Goal: Task Accomplishment & Management: Complete application form

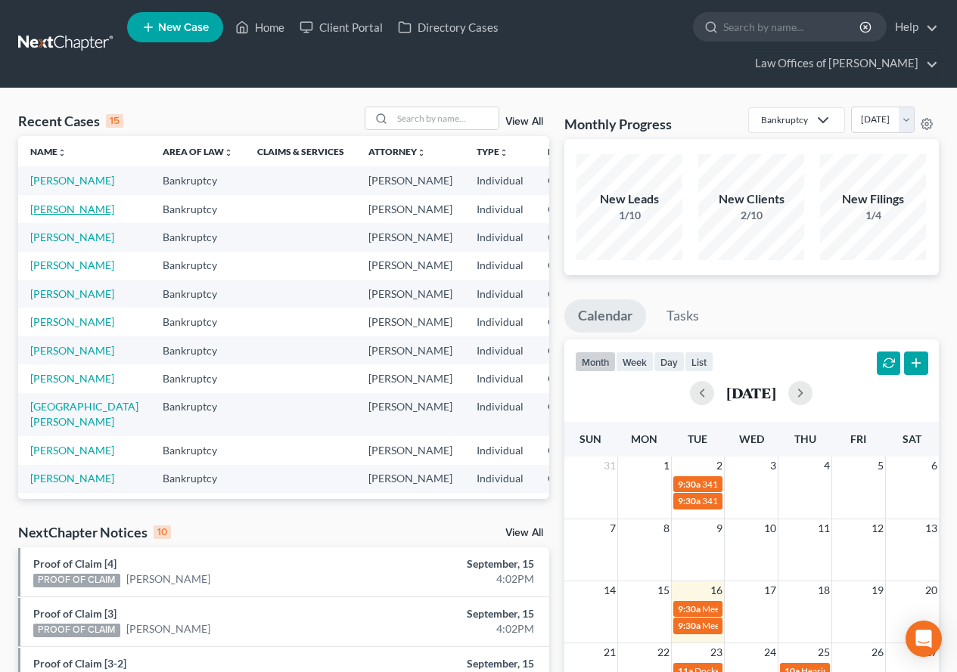
click at [54, 216] on link "[PERSON_NAME]" at bounding box center [72, 209] width 84 height 13
select select "3"
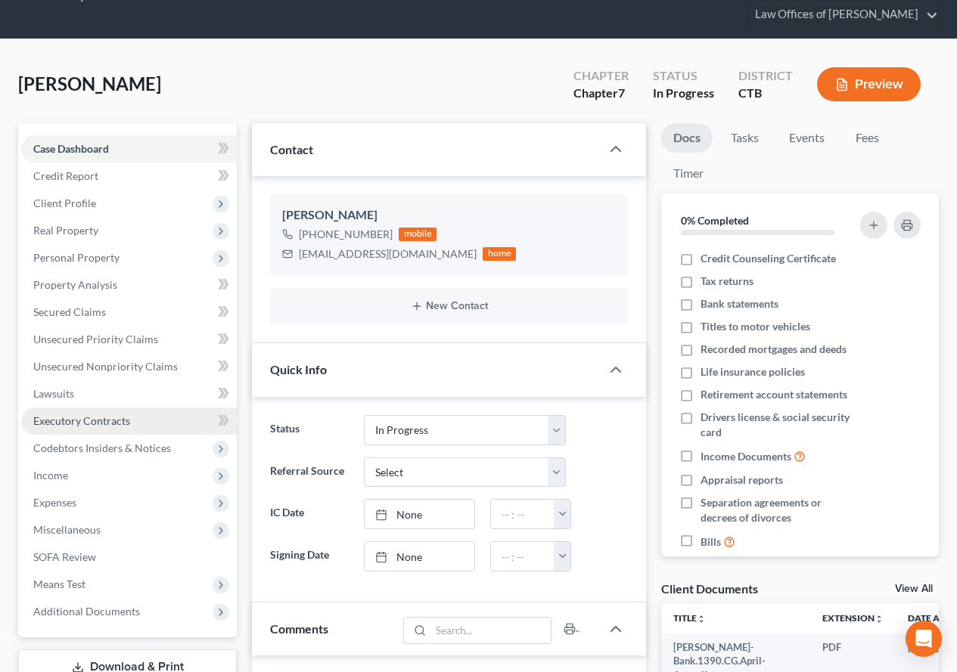
scroll to position [76, 0]
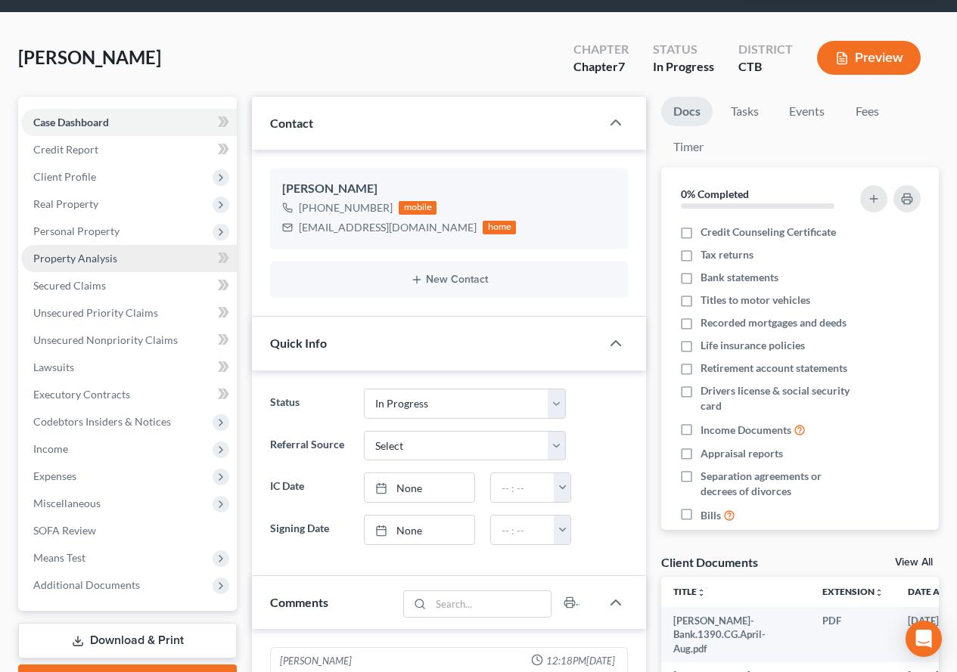
click at [91, 258] on span "Property Analysis" at bounding box center [75, 258] width 84 height 13
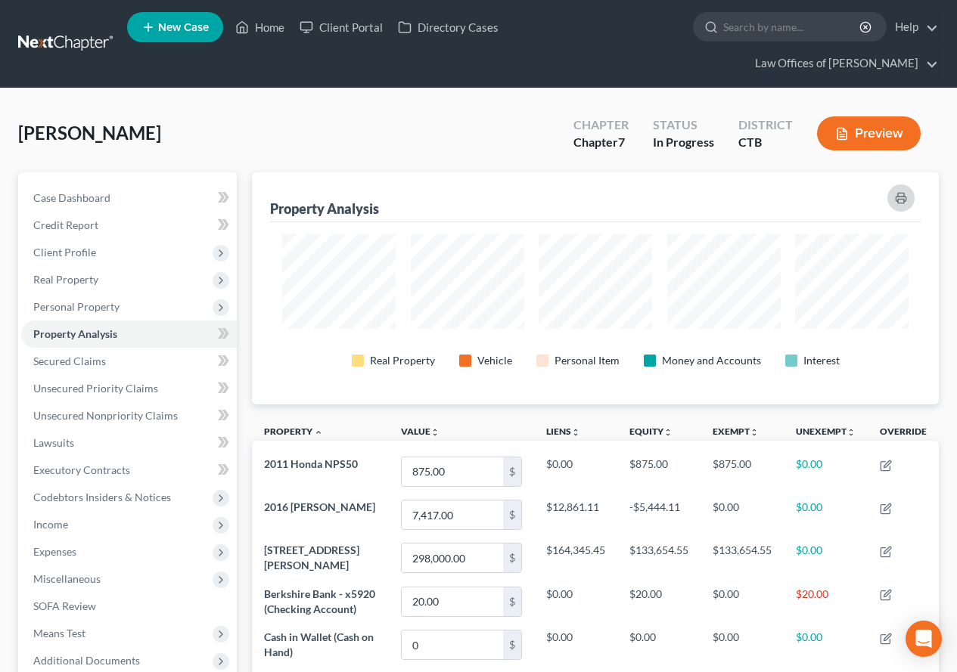
click at [902, 200] on icon "button" at bounding box center [901, 198] width 12 height 12
click at [101, 309] on span "Personal Property" at bounding box center [76, 306] width 86 height 13
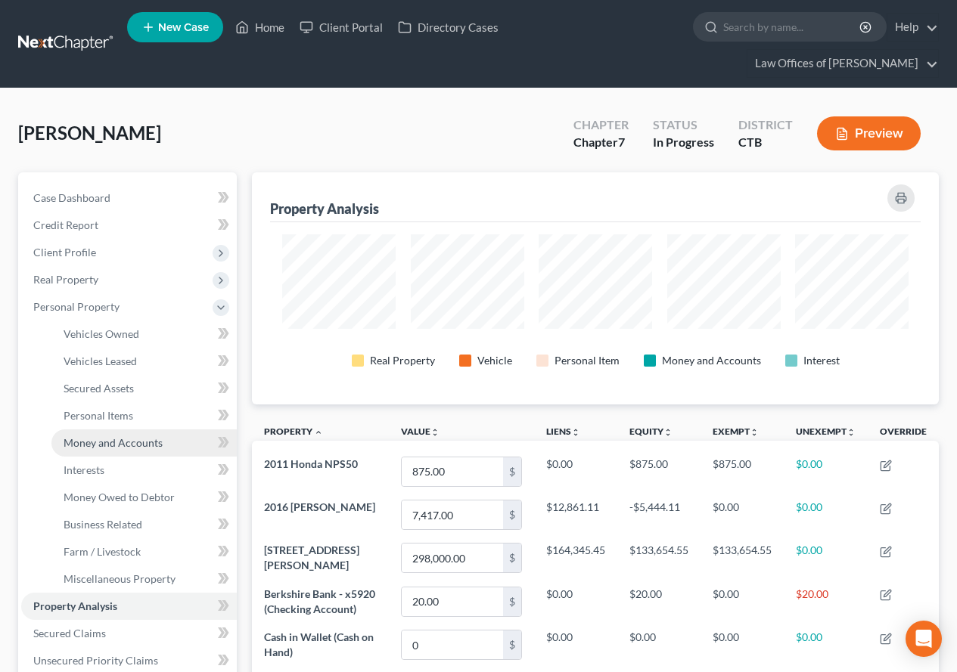
click at [121, 446] on span "Money and Accounts" at bounding box center [113, 442] width 99 height 13
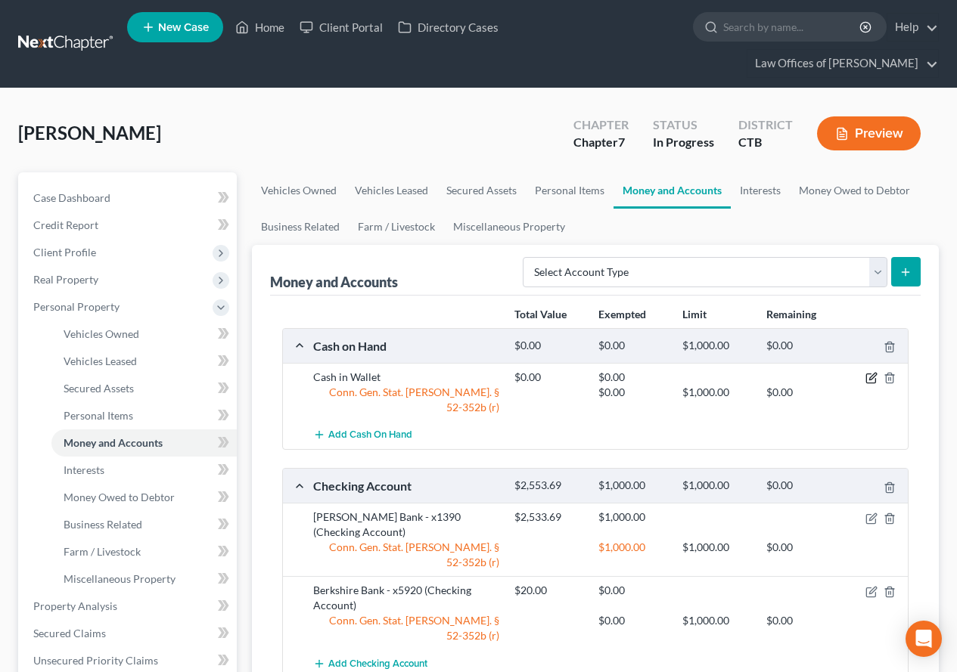
click at [866, 378] on icon "button" at bounding box center [870, 378] width 9 height 9
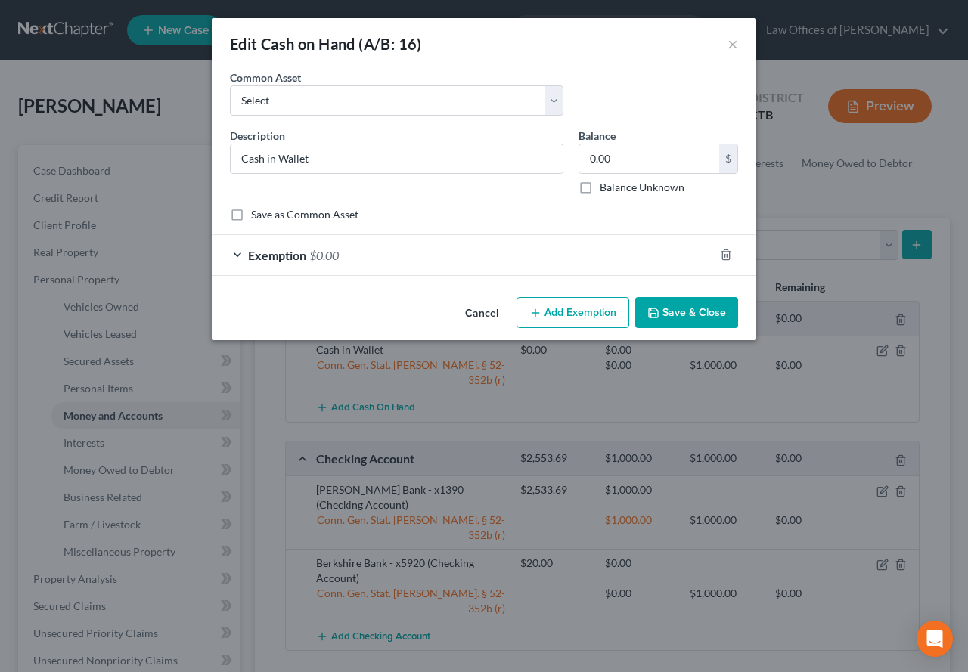
click at [229, 255] on div "Exemption $0.00" at bounding box center [463, 255] width 502 height 40
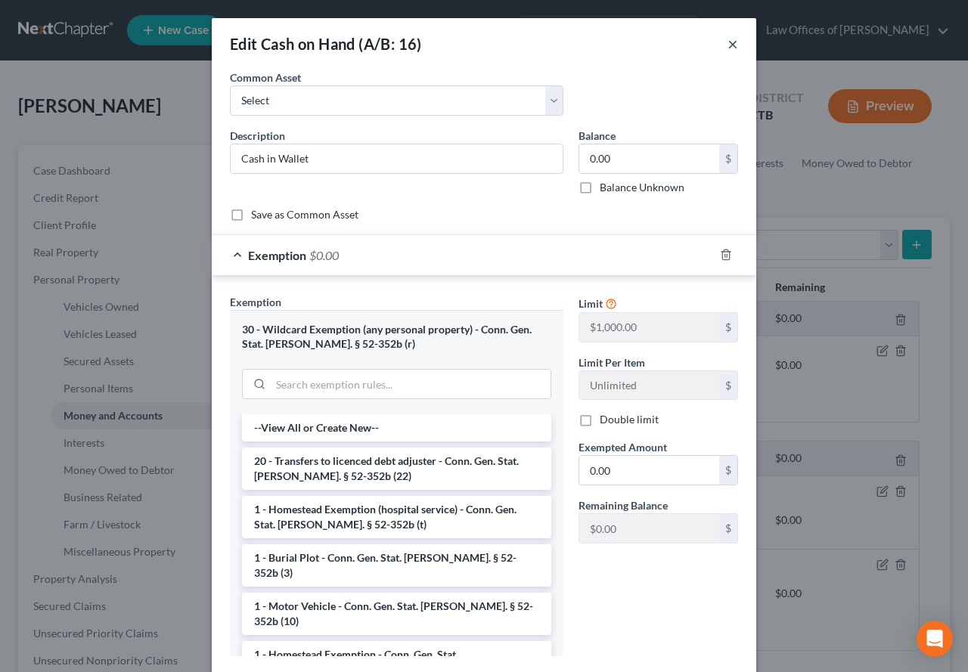
click at [728, 48] on button "×" at bounding box center [733, 44] width 11 height 18
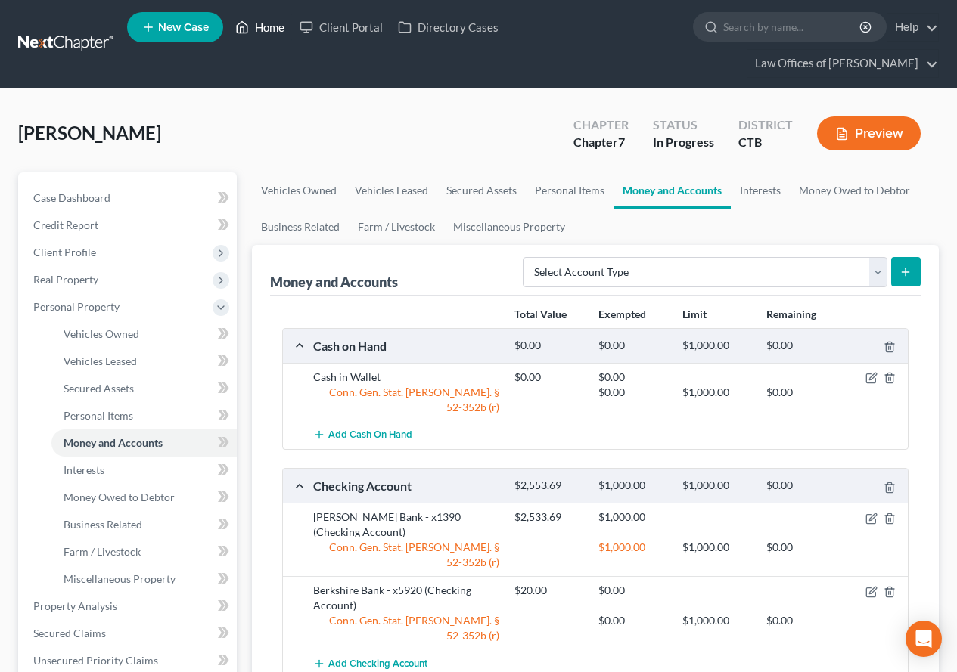
click at [278, 26] on link "Home" at bounding box center [260, 27] width 64 height 27
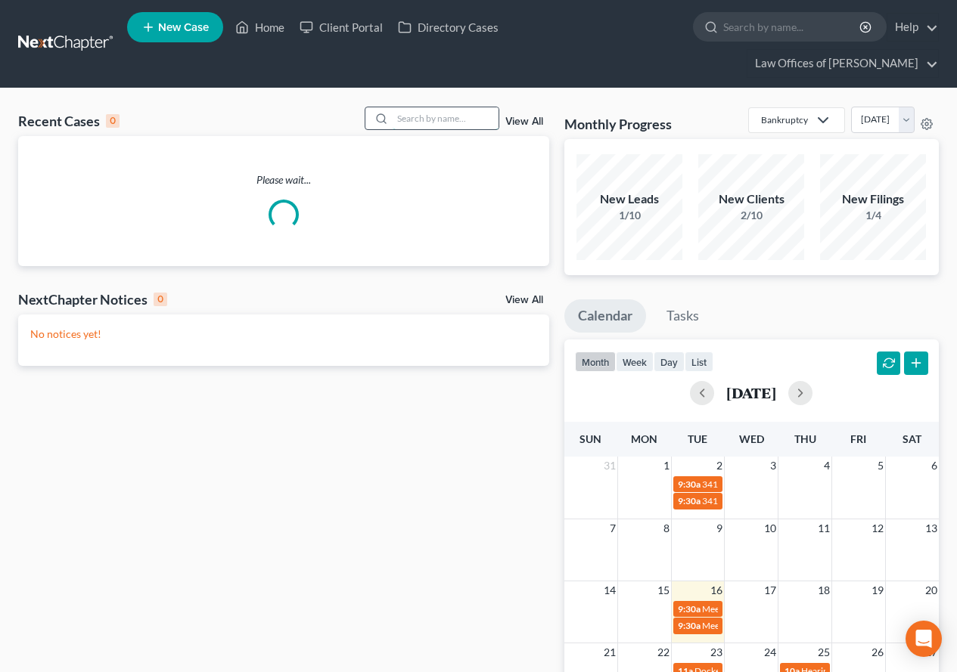
click at [423, 116] on input "search" at bounding box center [446, 118] width 106 height 22
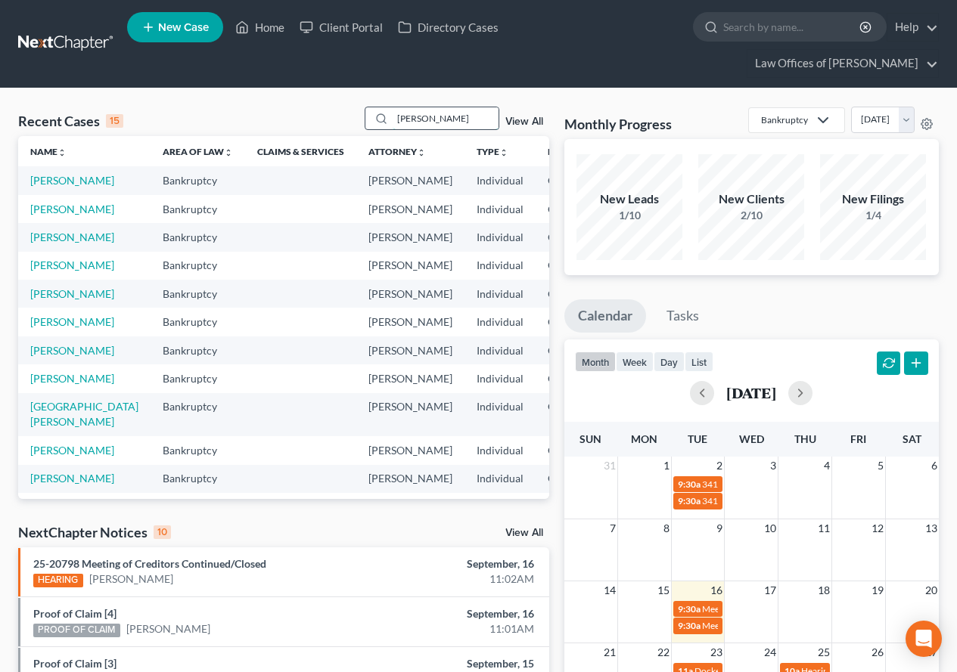
type input "[PERSON_NAME]"
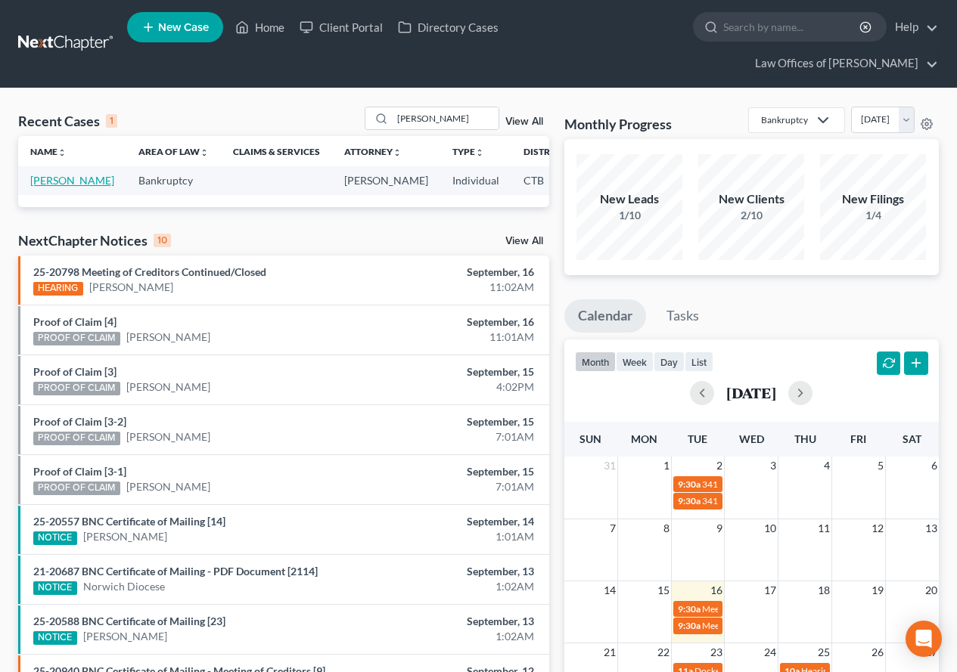
click at [44, 187] on link "[PERSON_NAME]" at bounding box center [72, 180] width 84 height 13
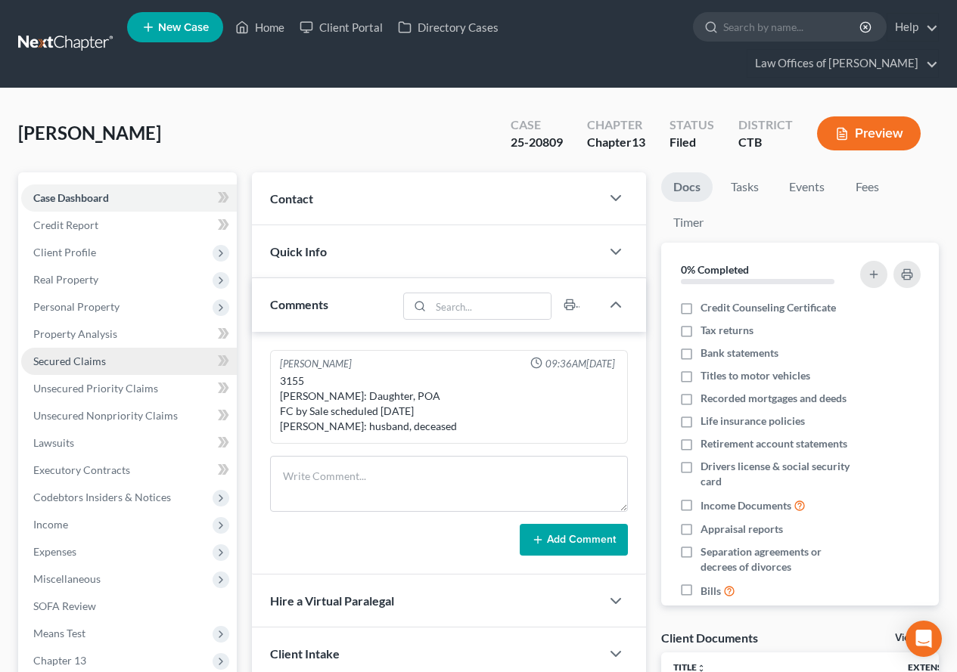
click at [88, 362] on span "Secured Claims" at bounding box center [69, 361] width 73 height 13
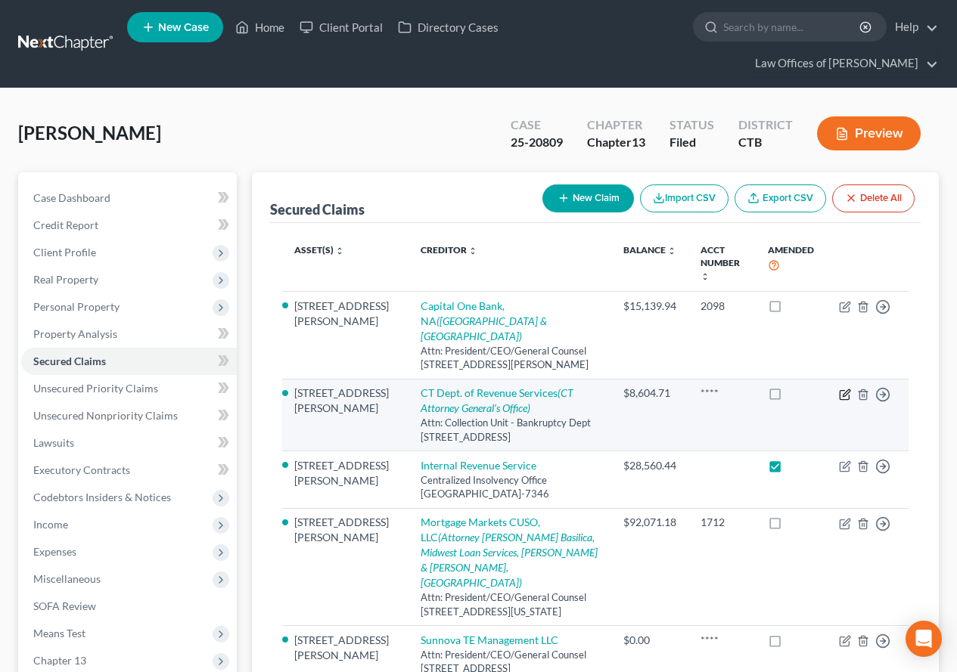
click at [843, 389] on icon "button" at bounding box center [845, 395] width 12 height 12
select select "6"
select select "4"
select select "0"
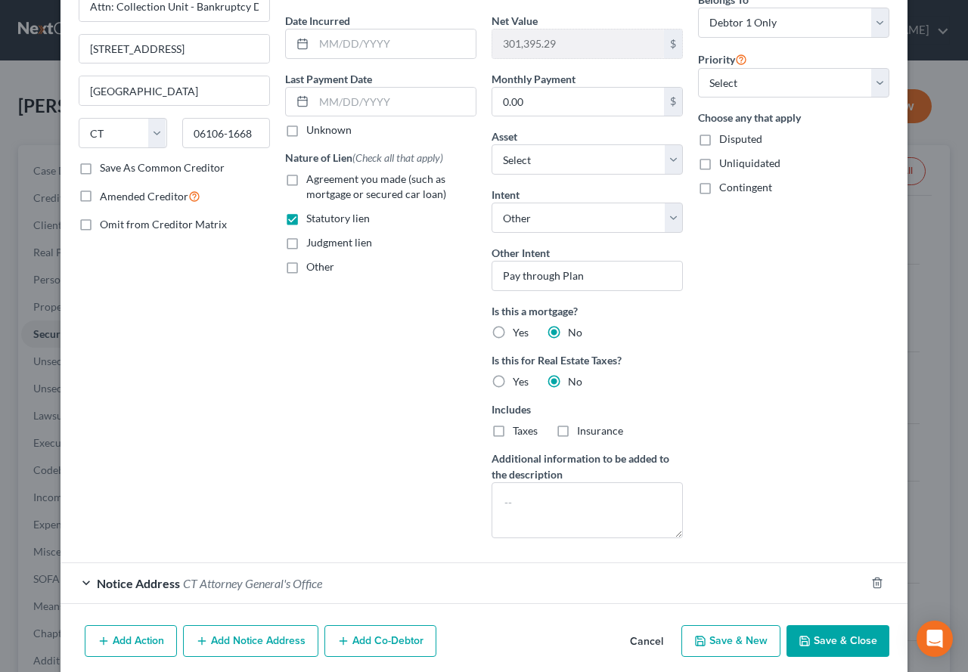
scroll to position [194, 0]
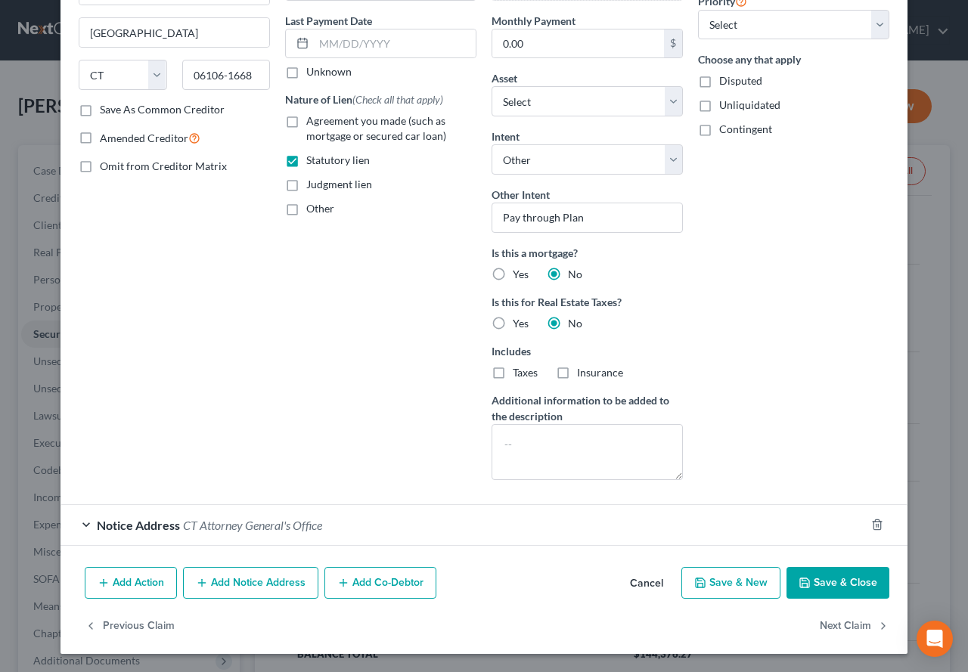
click at [82, 530] on div "Notice Address CT Attorney General's Office" at bounding box center [463, 525] width 805 height 40
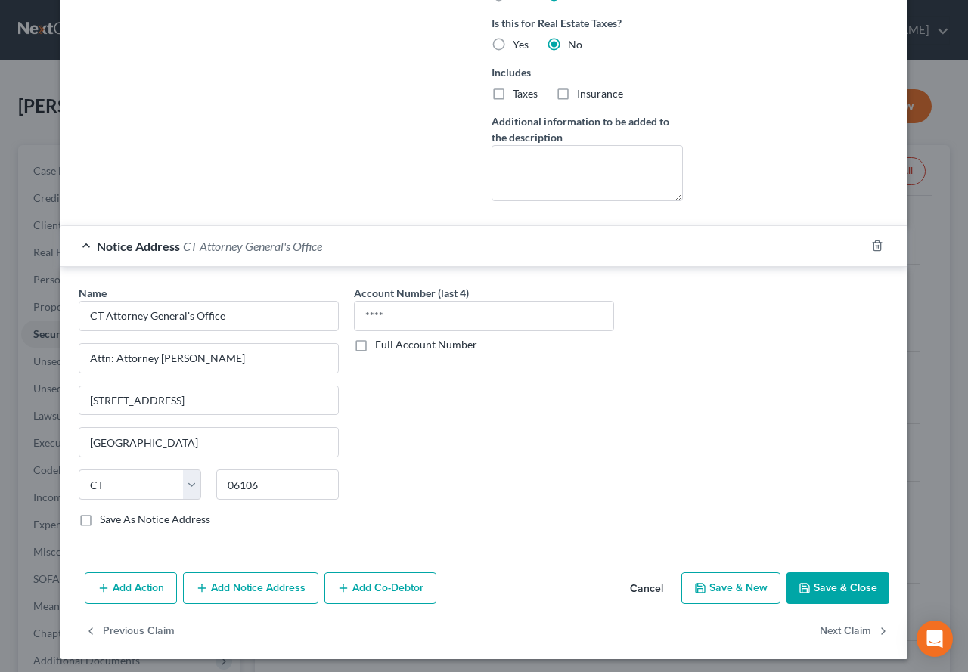
scroll to position [479, 0]
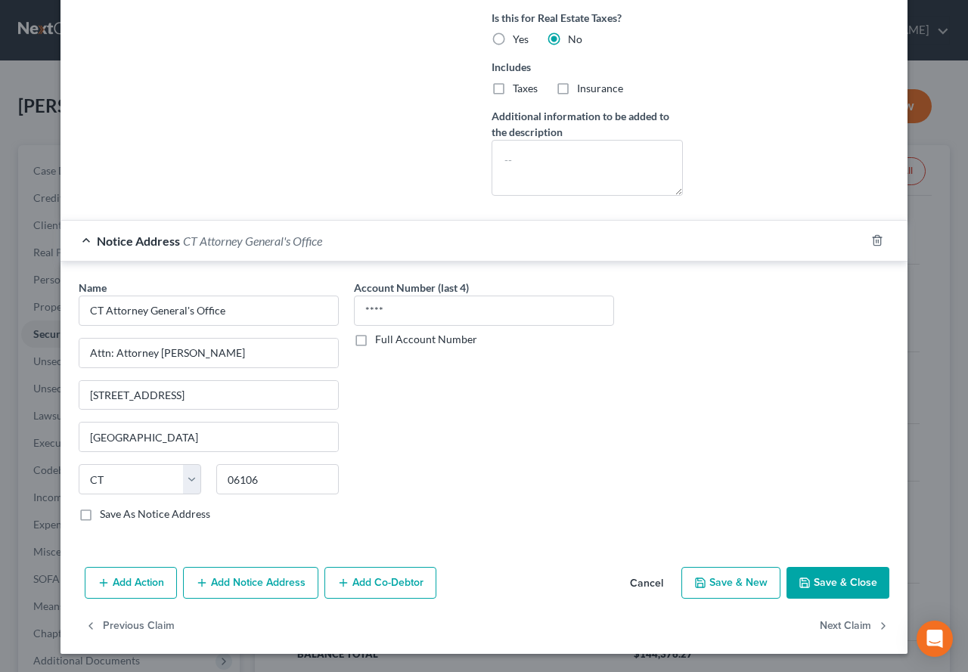
click at [259, 589] on button "Add Notice Address" at bounding box center [250, 583] width 135 height 32
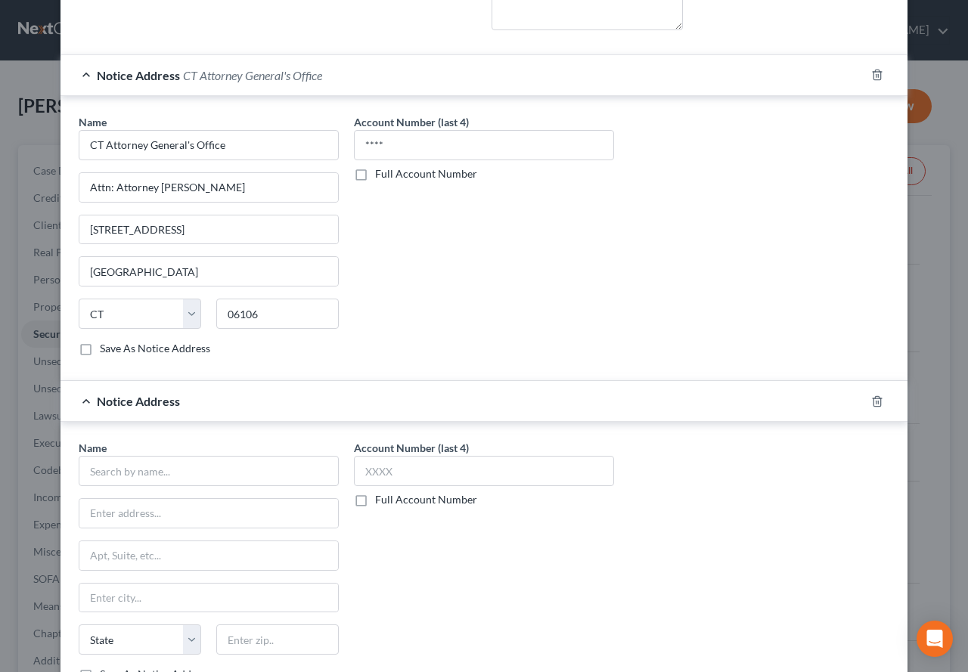
scroll to position [706, 0]
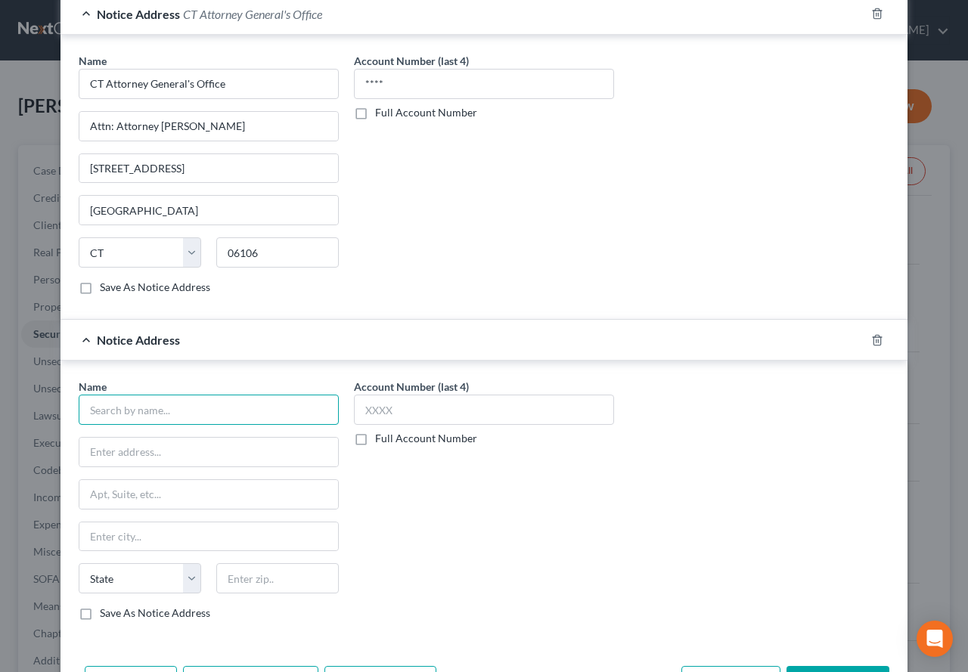
click at [213, 412] on input "text" at bounding box center [209, 410] width 260 height 30
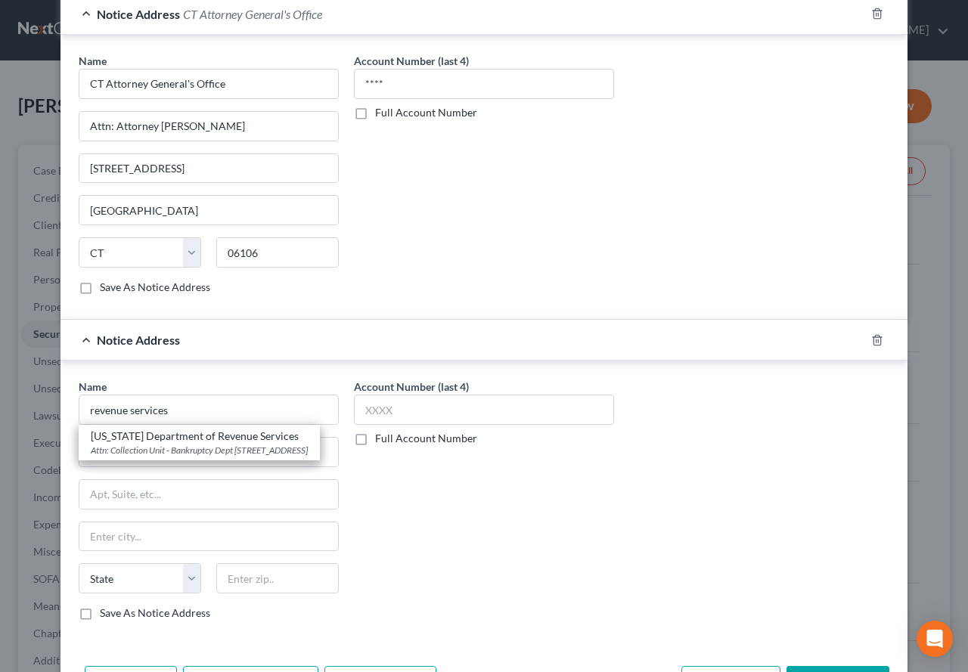
click at [468, 271] on div "Account Number (last 4) **** Full Account Number" at bounding box center [483, 180] width 275 height 254
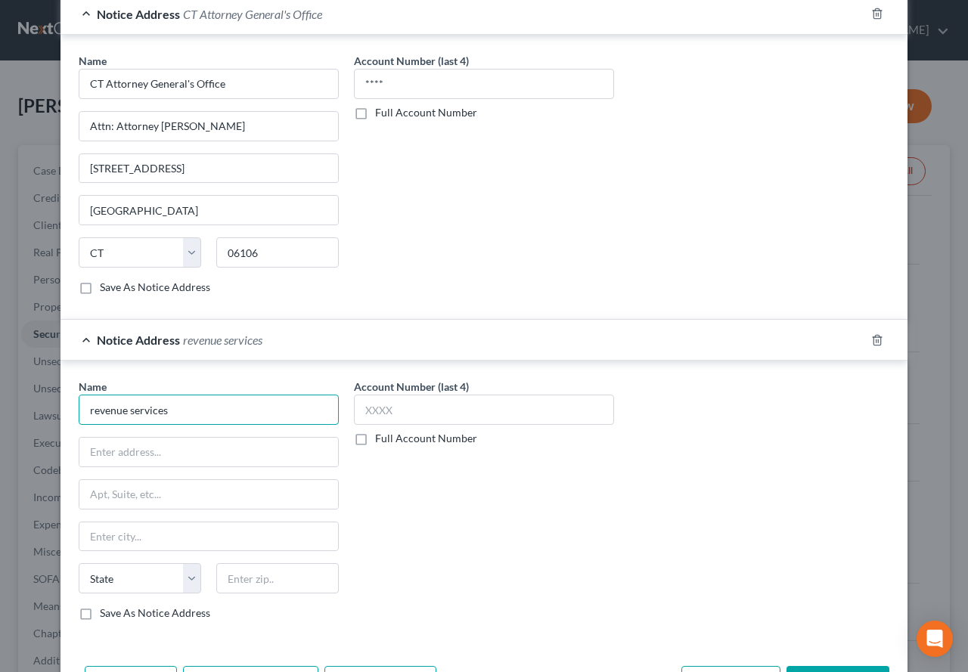
click at [183, 415] on input "revenue services" at bounding box center [209, 410] width 260 height 30
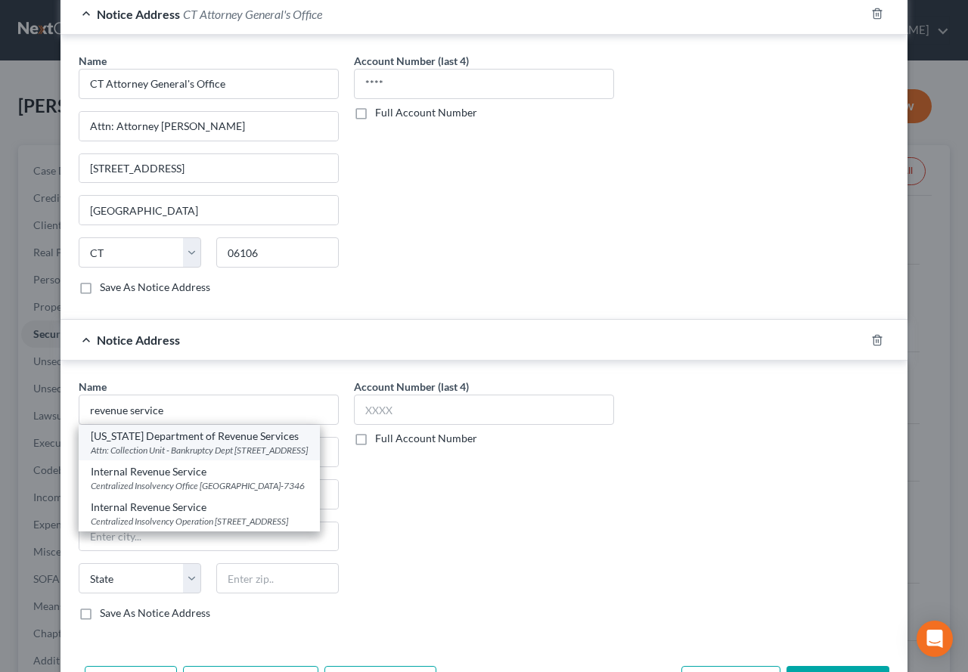
click at [149, 455] on div "Attn: Collection Unit - Bankruptcy Dept [STREET_ADDRESS]" at bounding box center [199, 450] width 217 height 13
type input "[US_STATE] Department of Revenue Services"
type input "Attn: Collection Unit - Bankruptcy Dept"
type input "[STREET_ADDRESS]"
type input "[GEOGRAPHIC_DATA]"
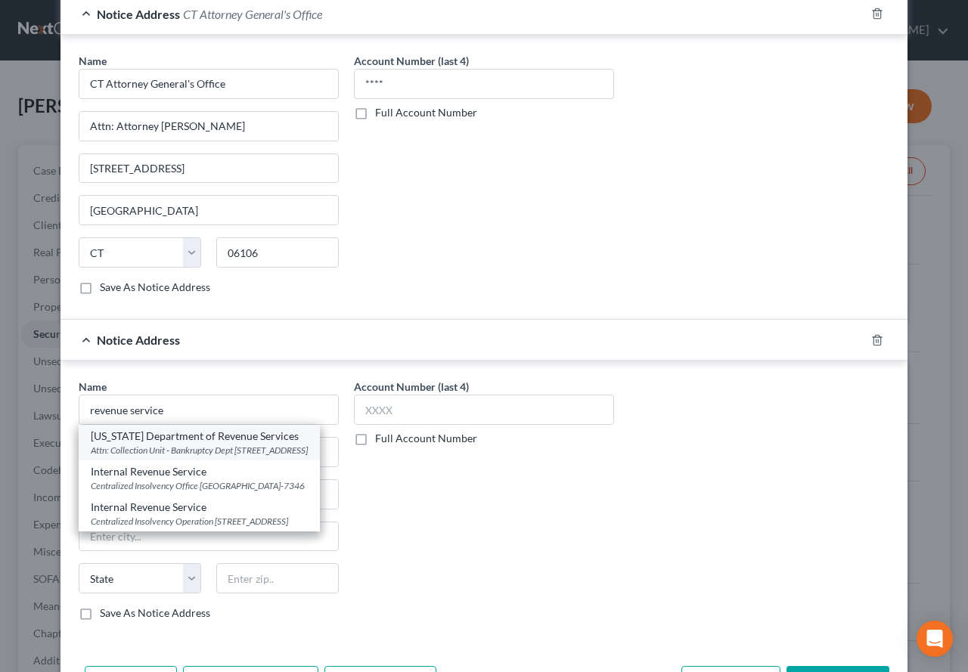
select select "6"
type input "06103-1837"
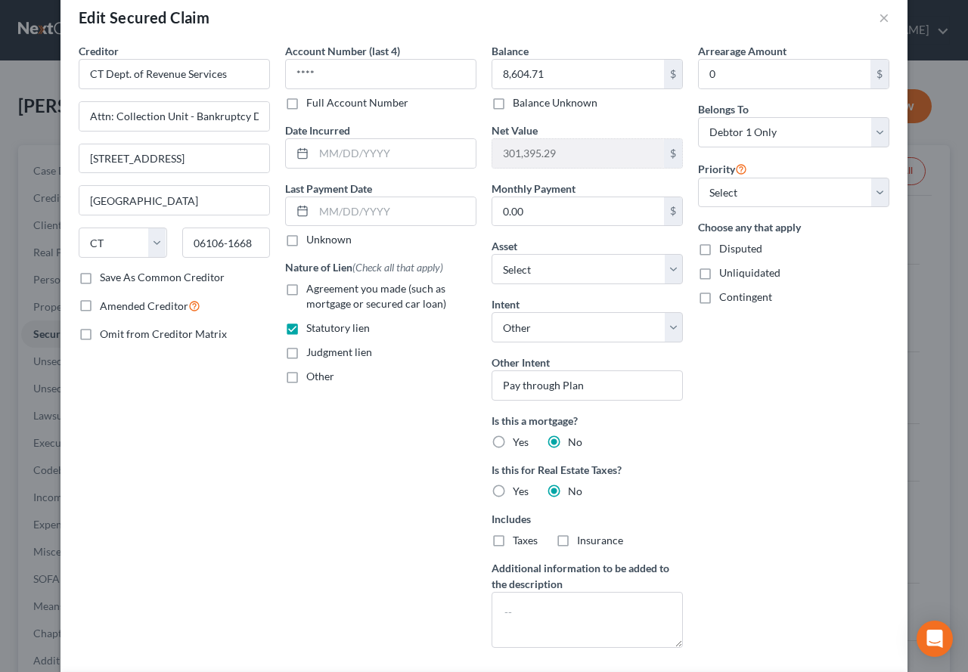
scroll to position [25, 0]
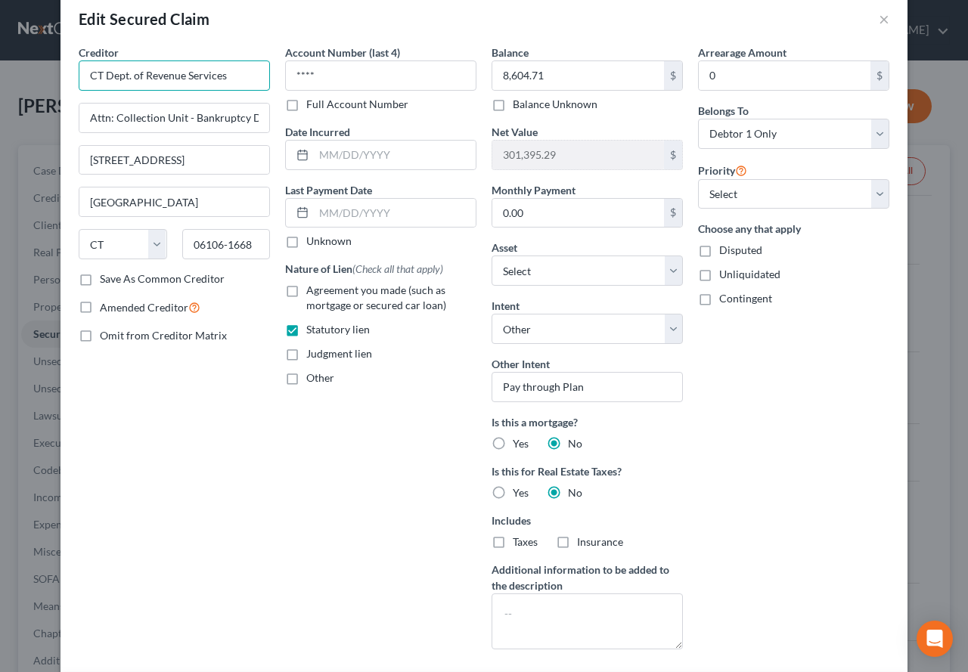
drag, startPoint x: 230, startPoint y: 79, endPoint x: 74, endPoint y: 73, distance: 155.9
click at [79, 73] on input "CT Dept. of Revenue Services" at bounding box center [174, 76] width 191 height 30
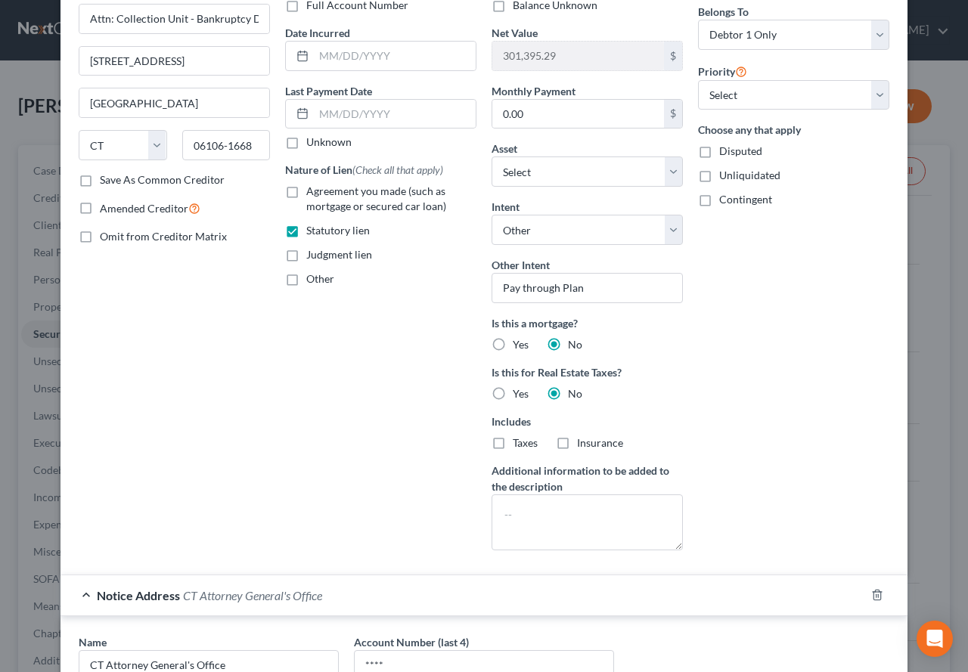
scroll to position [0, 0]
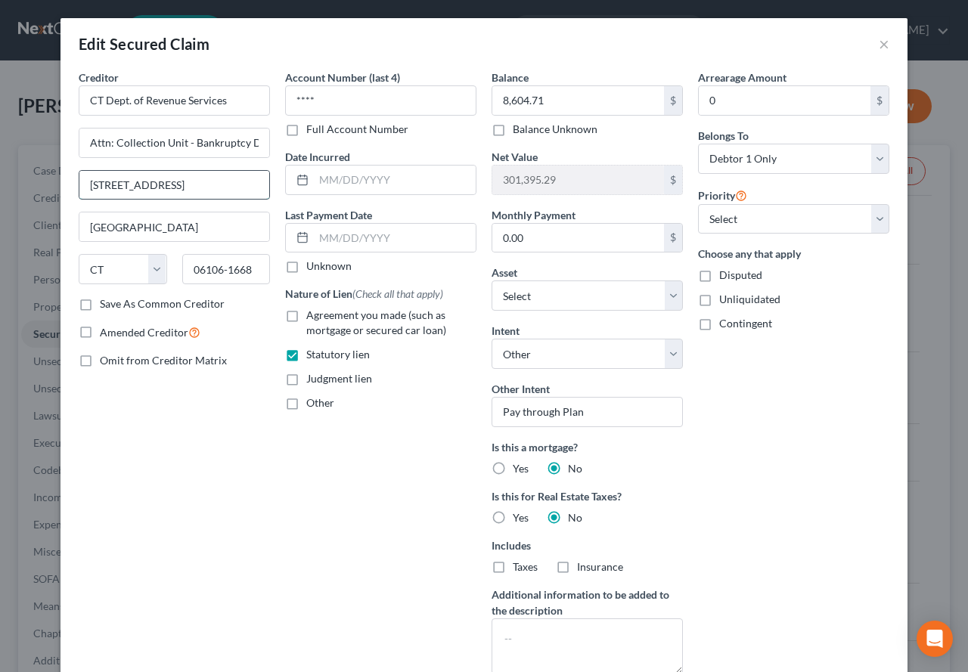
drag, startPoint x: 213, startPoint y: 182, endPoint x: 82, endPoint y: 189, distance: 131.8
click at [82, 189] on input "[STREET_ADDRESS]" at bounding box center [174, 185] width 190 height 29
drag, startPoint x: 185, startPoint y: 273, endPoint x: 259, endPoint y: 276, distance: 74.2
click at [259, 276] on input "06106-1668" at bounding box center [226, 269] width 88 height 30
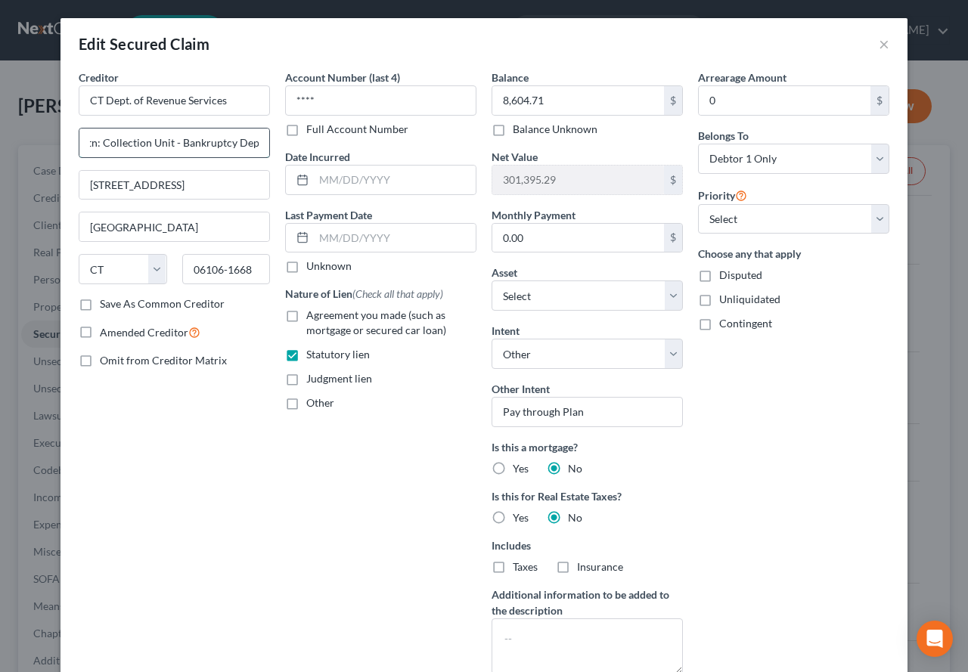
drag, startPoint x: 84, startPoint y: 142, endPoint x: 259, endPoint y: 150, distance: 175.6
click at [259, 150] on input "Attn: Collection Unit - Bankruptcy Dept" at bounding box center [174, 143] width 190 height 29
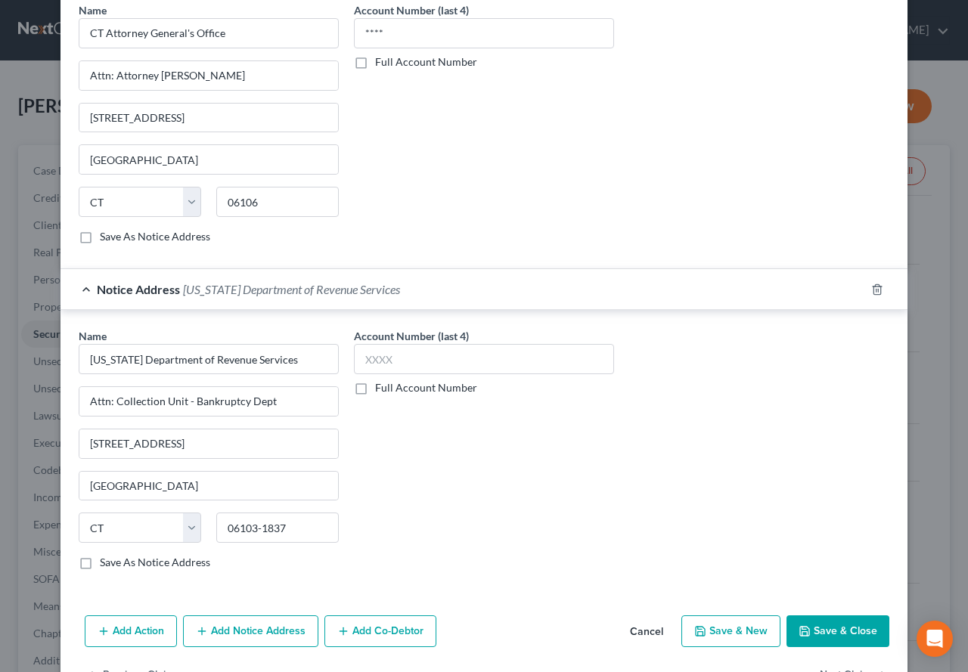
scroll to position [805, 0]
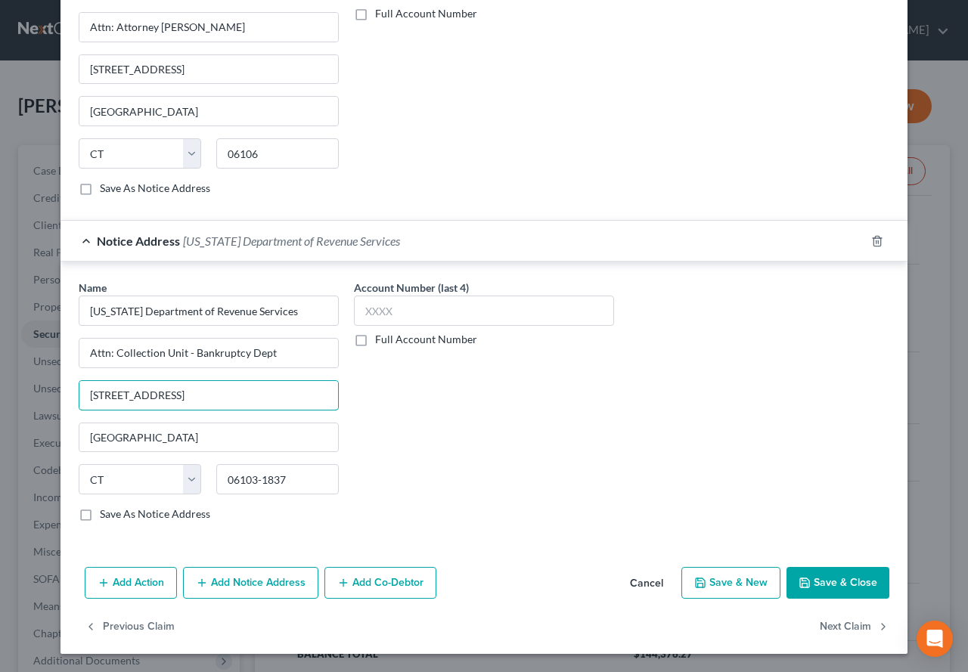
drag, startPoint x: 216, startPoint y: 401, endPoint x: 63, endPoint y: 398, distance: 153.6
click at [63, 398] on div "Name * [US_STATE] Department of Revenue Services Attn: Collection Unit - Bankru…" at bounding box center [484, 404] width 847 height 284
drag, startPoint x: 285, startPoint y: 481, endPoint x: 219, endPoint y: 484, distance: 66.6
click at [219, 484] on input "06103-1837" at bounding box center [277, 479] width 123 height 30
click at [877, 243] on line "button" at bounding box center [877, 242] width 0 height 3
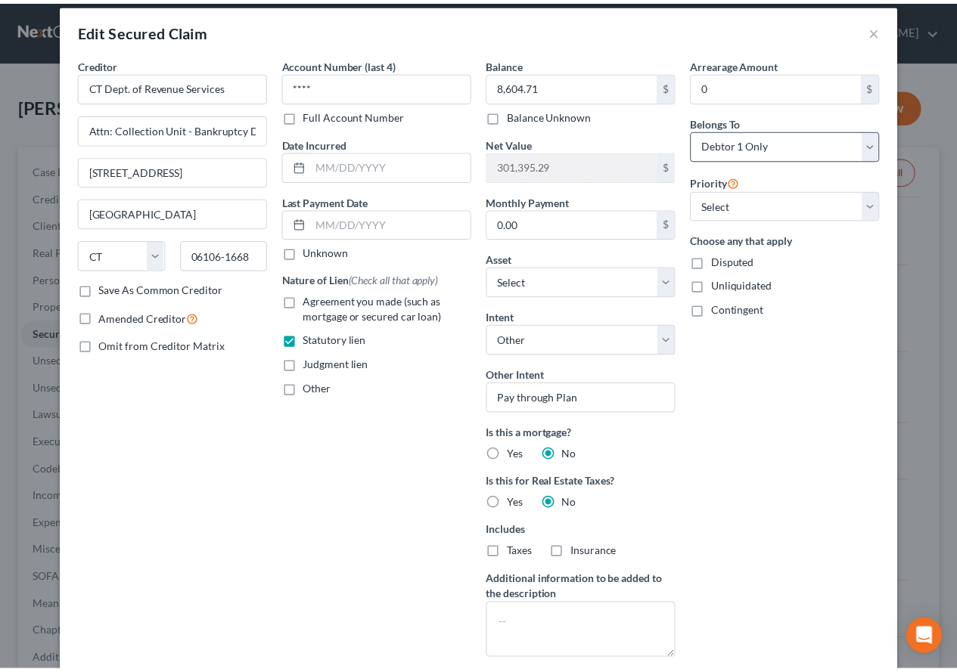
scroll to position [0, 0]
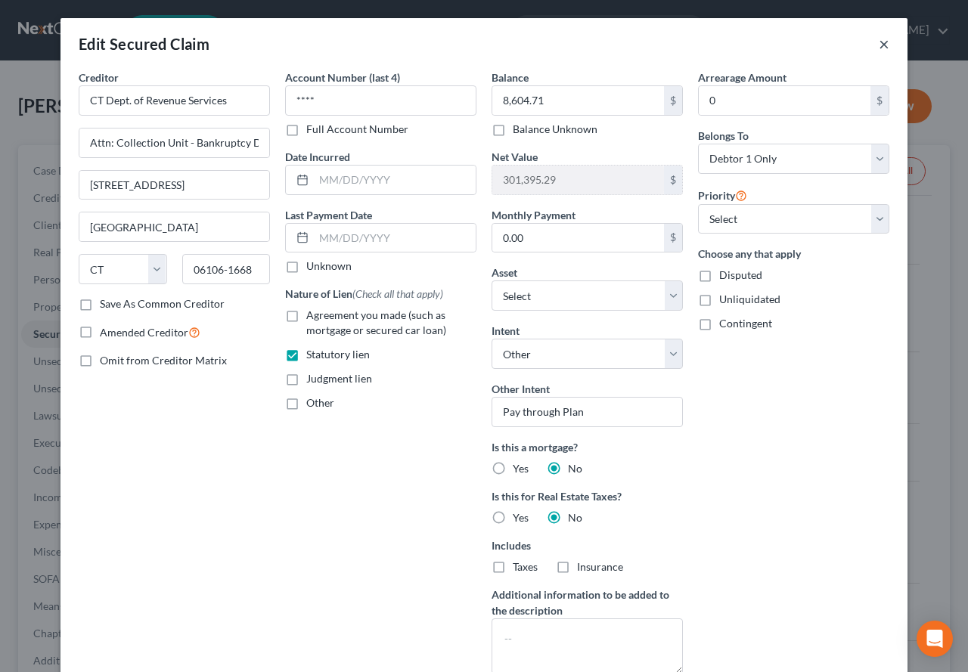
click at [879, 43] on button "×" at bounding box center [884, 44] width 11 height 18
